Goal: Task Accomplishment & Management: Manage account settings

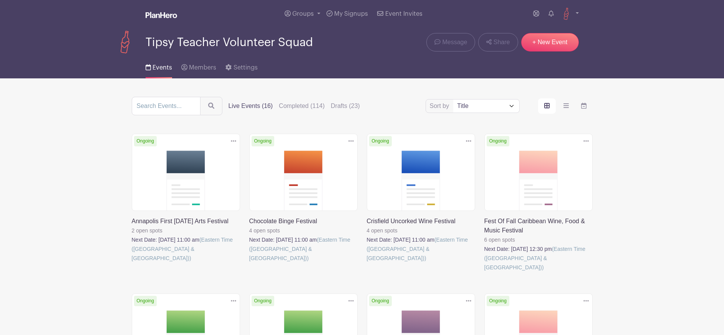
click at [470, 108] on select "Title Recently modified Newest Upcoming dates" at bounding box center [486, 106] width 66 height 13
select select "upcoming_date"
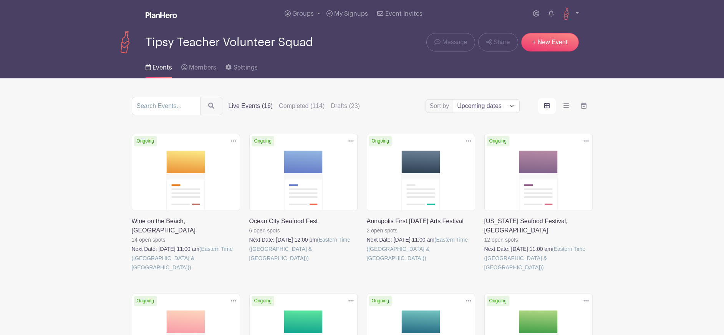
click at [132, 272] on link at bounding box center [132, 272] width 0 height 0
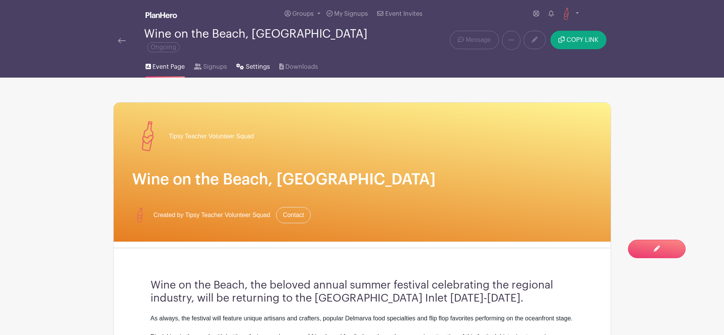
click at [256, 62] on span "Settings" at bounding box center [258, 66] width 24 height 9
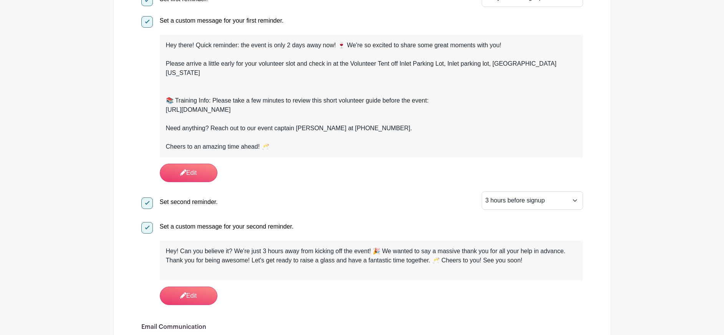
scroll to position [352, 0]
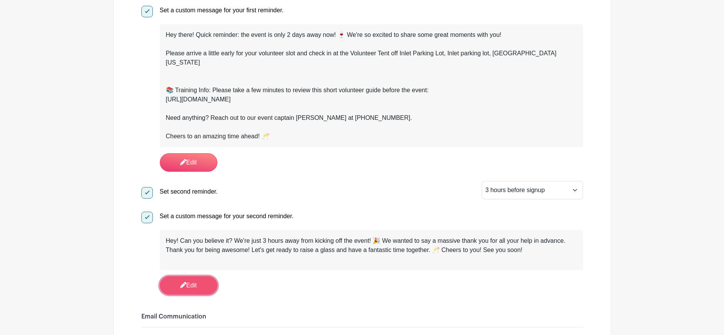
click at [197, 276] on link "Edit" at bounding box center [189, 285] width 58 height 18
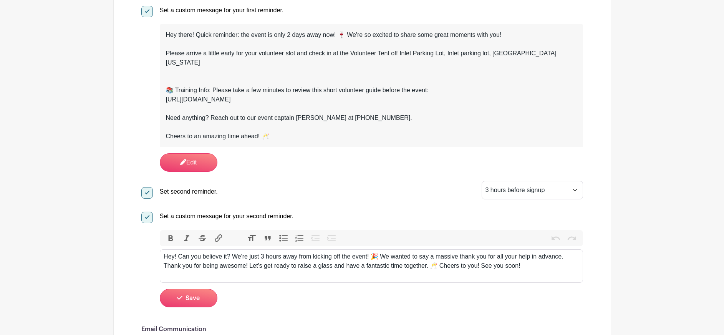
click at [432, 252] on div "Hey! Can you believe it? We're just 3 hours away from kicking off the event! 🎉 …" at bounding box center [371, 261] width 415 height 18
drag, startPoint x: 490, startPoint y: 253, endPoint x: 432, endPoint y: 256, distance: 58.1
click at [432, 256] on div "Hey! Can you believe it? We're just 3 hours away from kicking off the event! 🎉 …" at bounding box center [371, 261] width 415 height 18
click at [382, 252] on div "Hey! Can you believe it? We're just 3 hours away from kicking off the event! 🎉 …" at bounding box center [371, 261] width 415 height 18
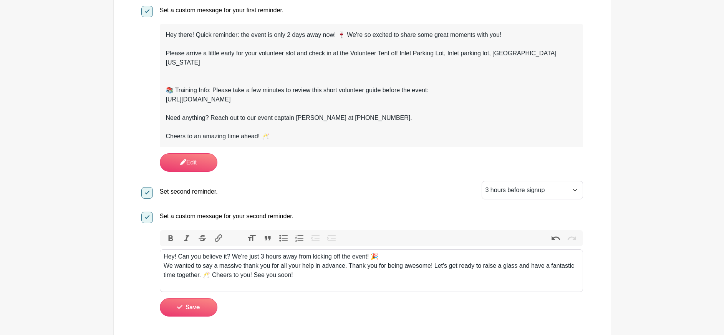
click at [346, 253] on div "Hey! Can you believe it? We're just 3 hours away from kicking off the event! 🎉 …" at bounding box center [371, 266] width 415 height 28
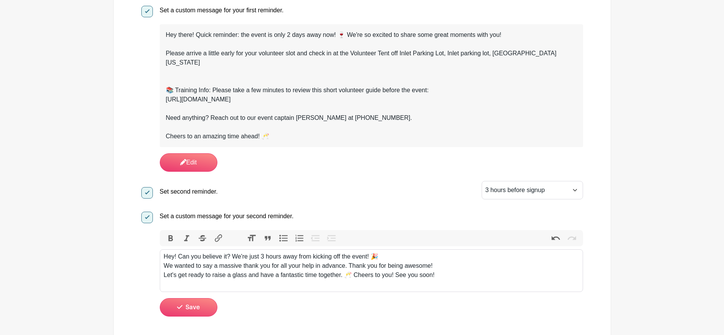
type trix-editor "<div>Hey! Can you believe it? We're just 3 hours away from kicking off the even…"
drag, startPoint x: 369, startPoint y: 251, endPoint x: 345, endPoint y: 256, distance: 23.9
click at [345, 256] on div "Hey! Can you believe it? We're just 3 hours away from kicking off the event! 🎉 …" at bounding box center [371, 266] width 415 height 28
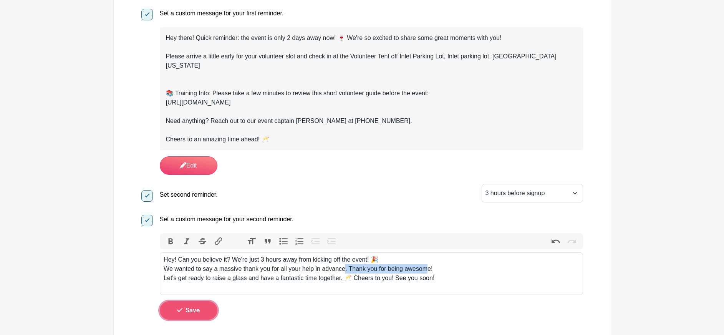
click at [189, 307] on span "Save" at bounding box center [193, 310] width 14 height 6
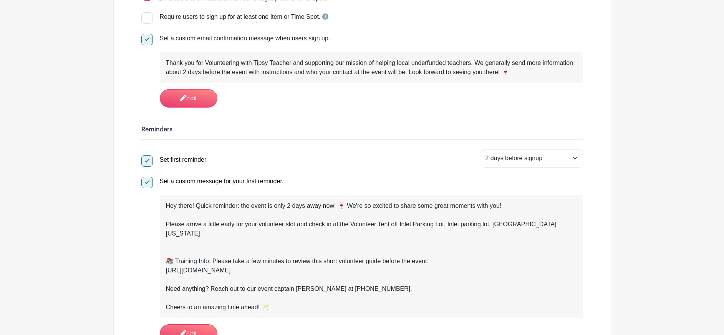
scroll to position [182, 0]
